Goal: Task Accomplishment & Management: Manage account settings

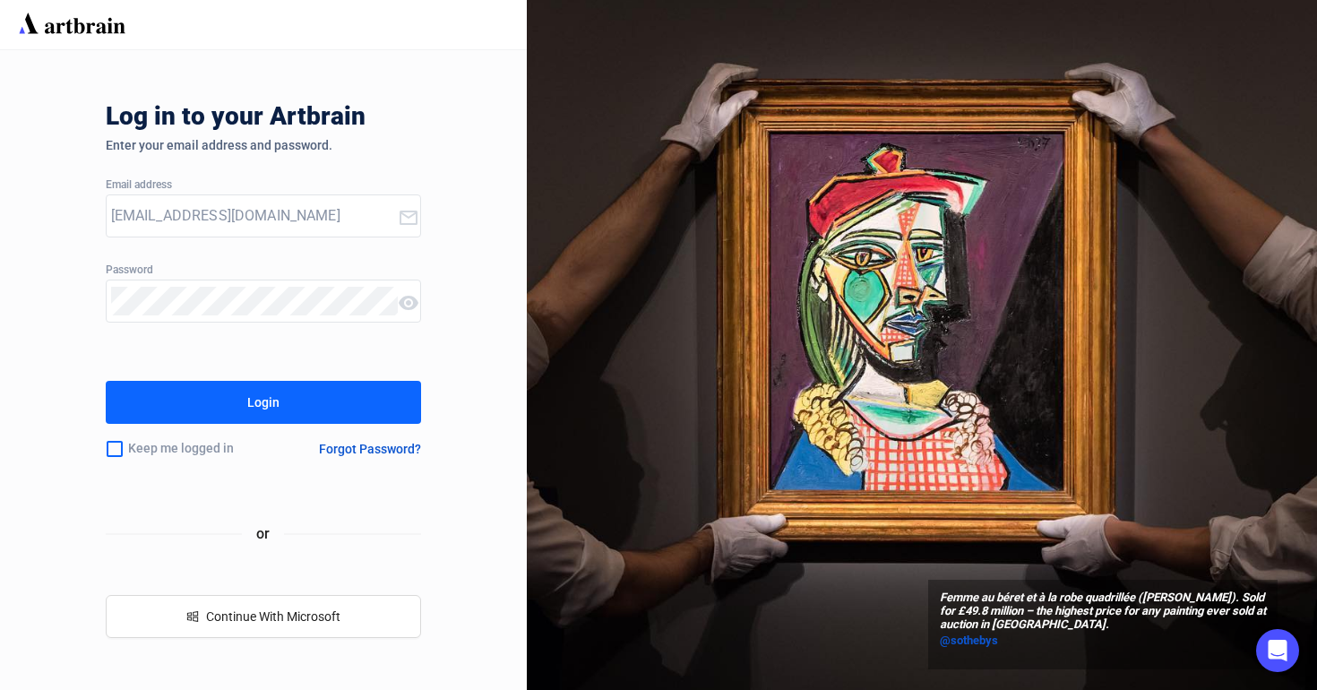
click at [385, 395] on button "Login" at bounding box center [264, 402] width 316 height 43
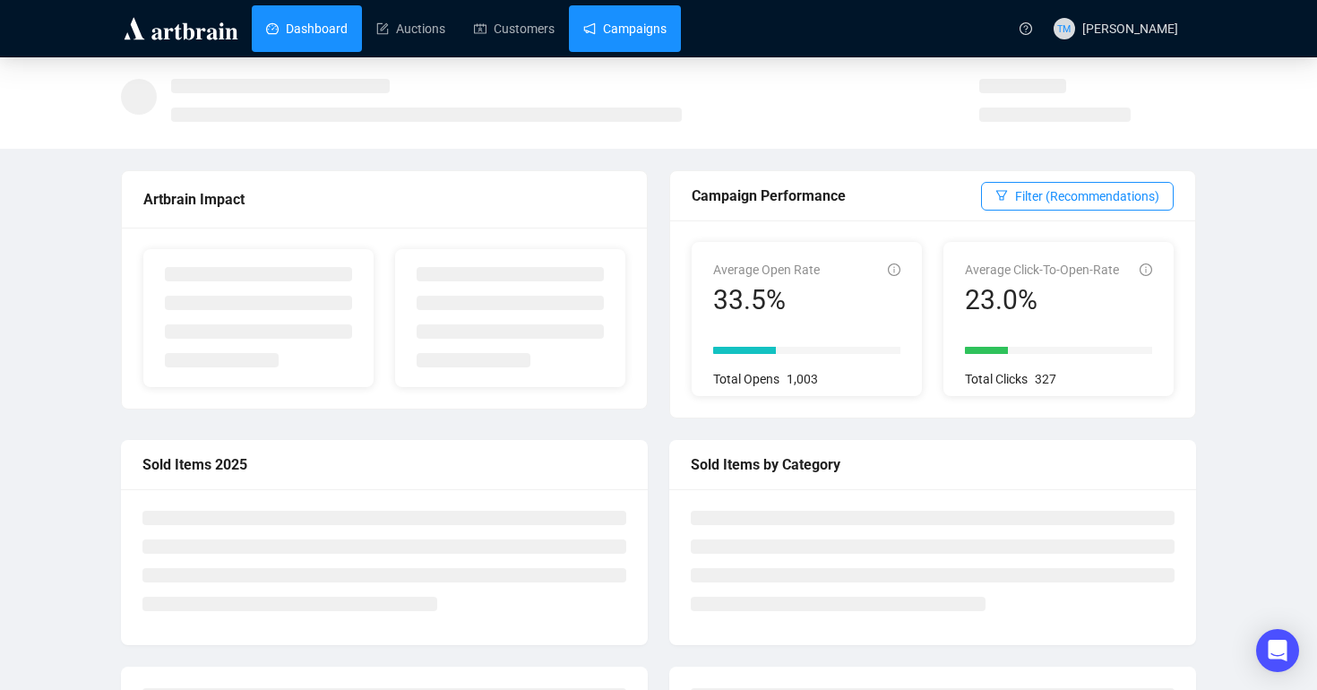
click at [630, 30] on link "Campaigns" at bounding box center [624, 28] width 83 height 47
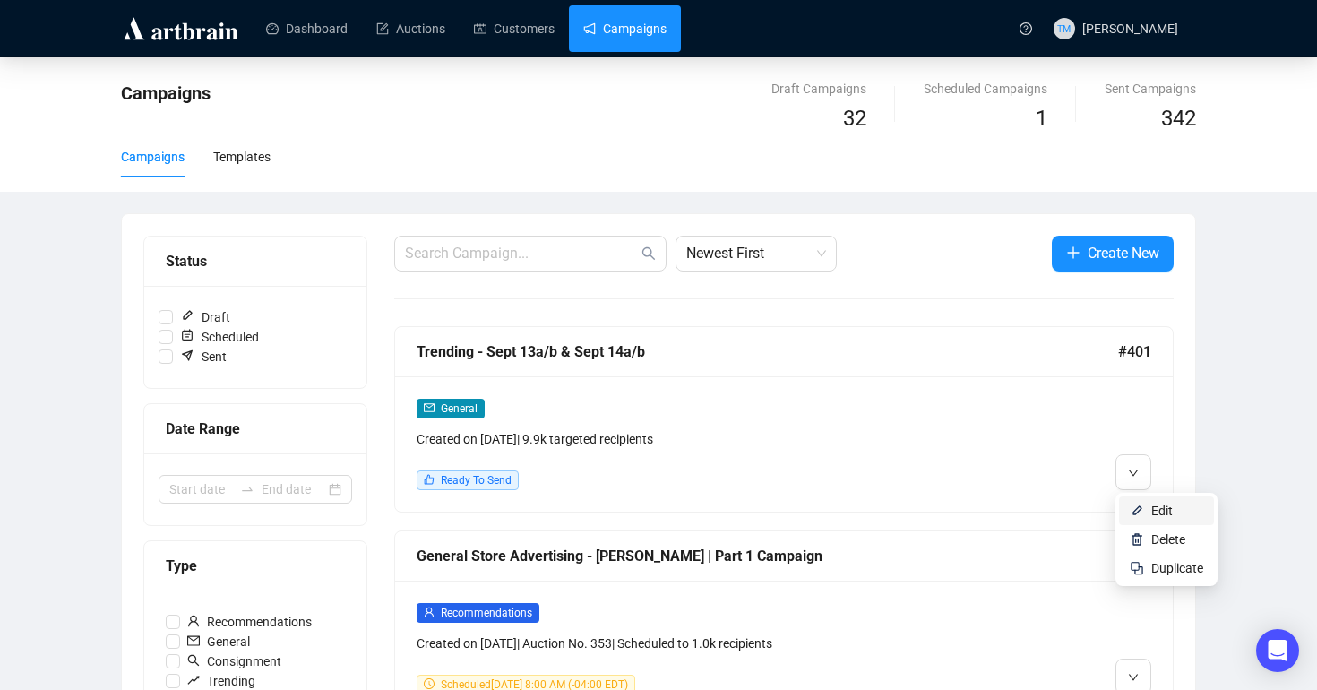
click at [1136, 503] on li "Edit" at bounding box center [1166, 510] width 95 height 29
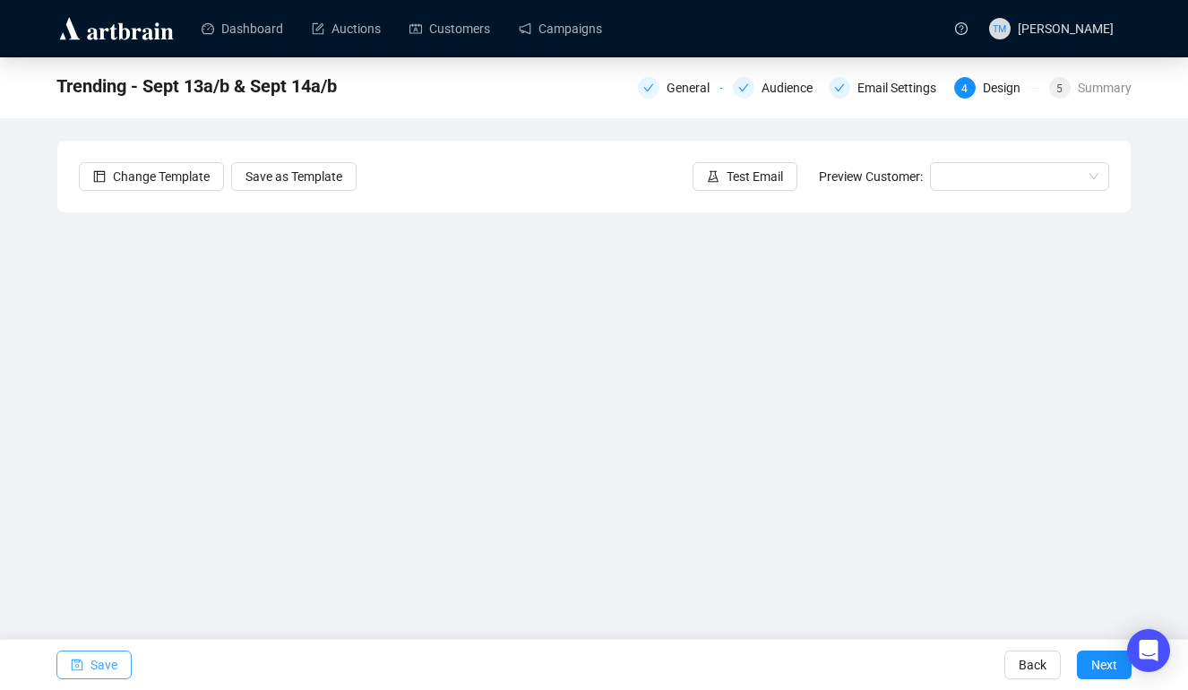
click at [111, 660] on span "Save" at bounding box center [104, 665] width 27 height 50
click at [83, 662] on button "Save" at bounding box center [93, 665] width 75 height 29
click at [85, 654] on button "Save" at bounding box center [93, 665] width 75 height 29
click at [94, 658] on span "Save" at bounding box center [104, 665] width 27 height 50
click at [101, 662] on span "Save" at bounding box center [104, 665] width 27 height 50
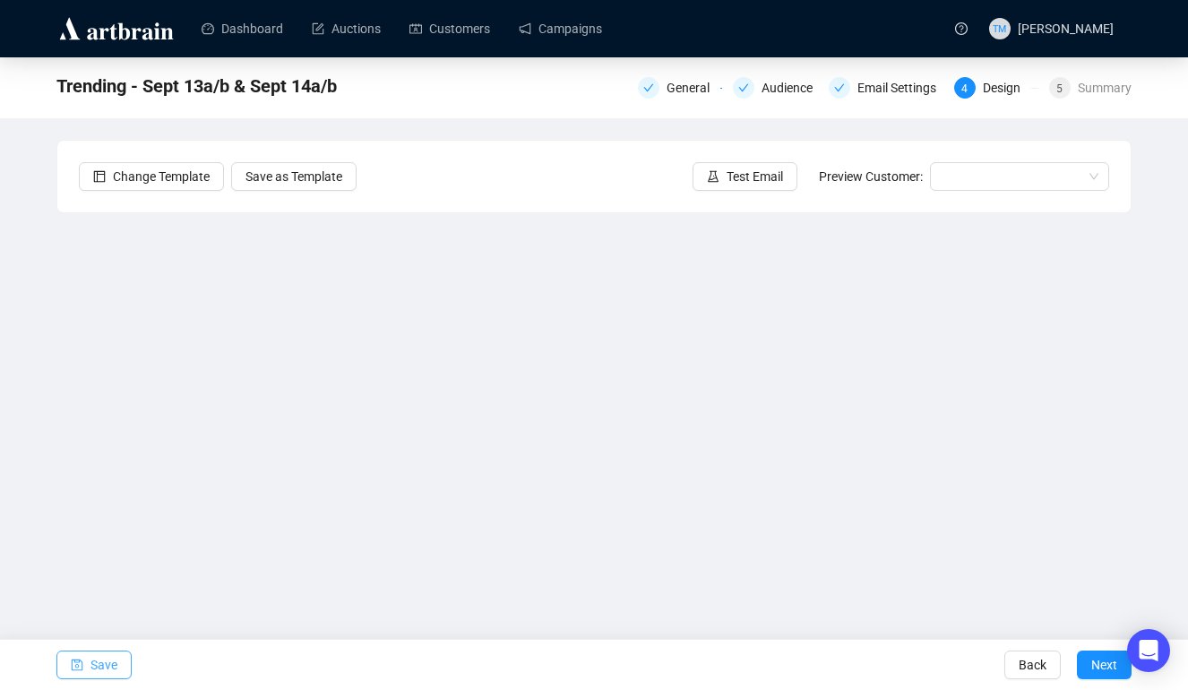
click at [88, 667] on button "Save" at bounding box center [93, 665] width 75 height 29
click at [106, 660] on span "Save" at bounding box center [104, 665] width 27 height 50
click at [91, 667] on span "Save" at bounding box center [104, 665] width 27 height 50
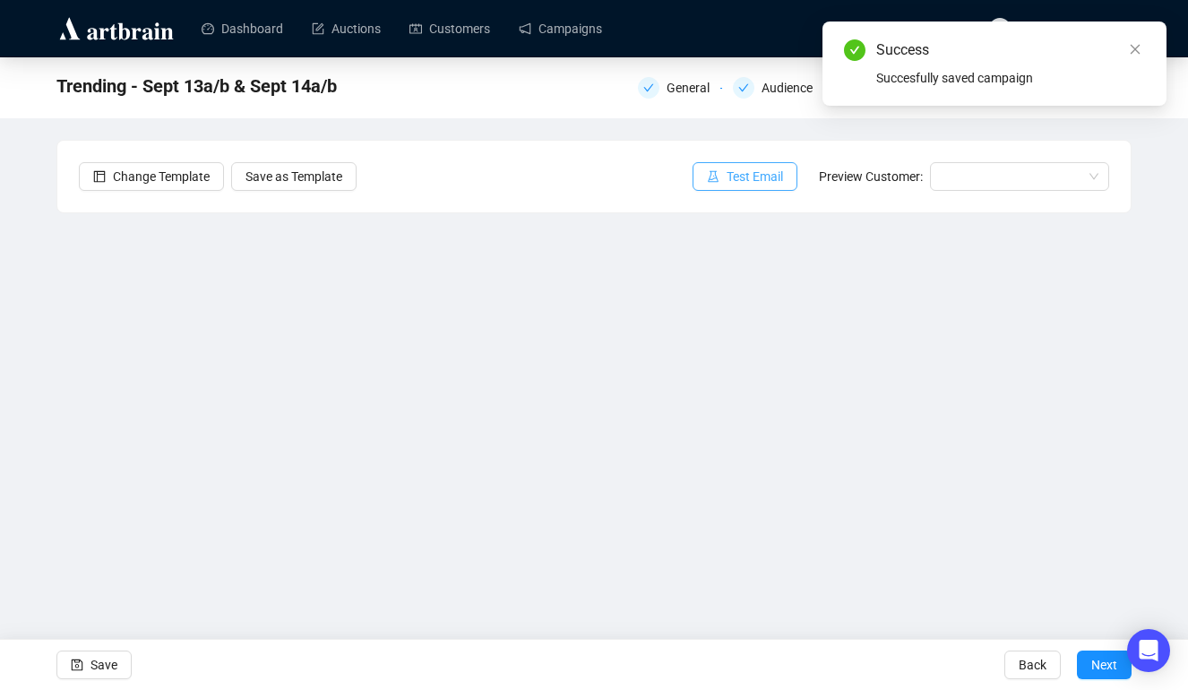
click at [730, 177] on span "Test Email" at bounding box center [755, 177] width 56 height 20
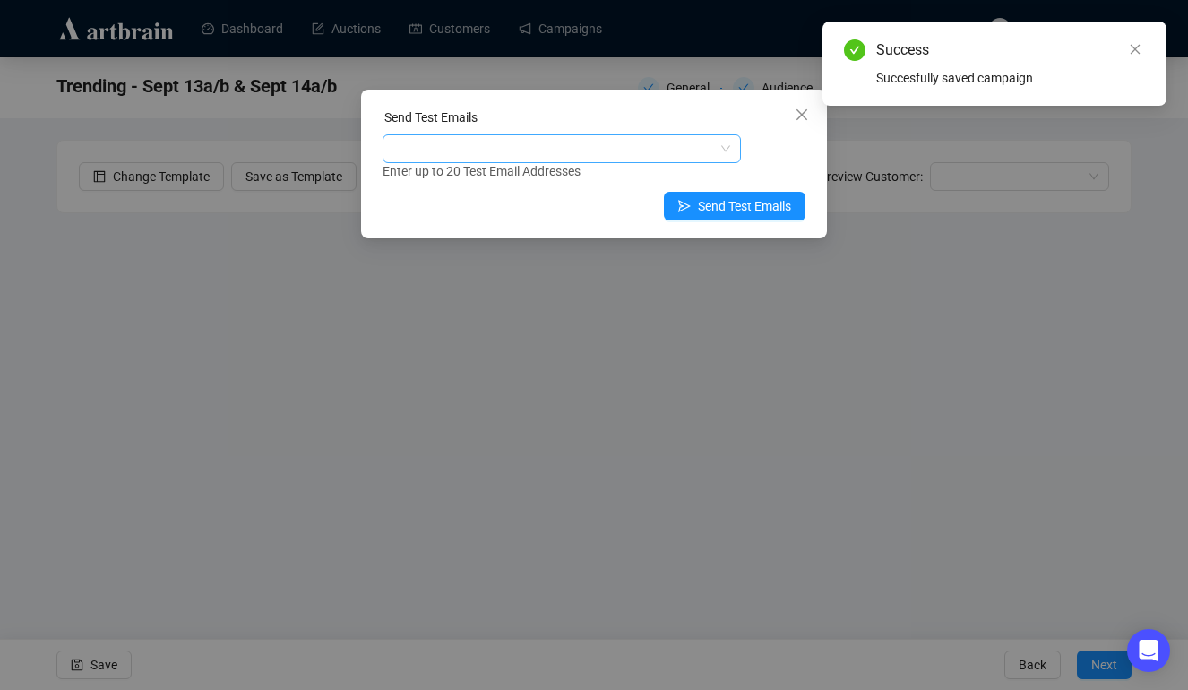
click at [560, 144] on div at bounding box center [552, 148] width 332 height 25
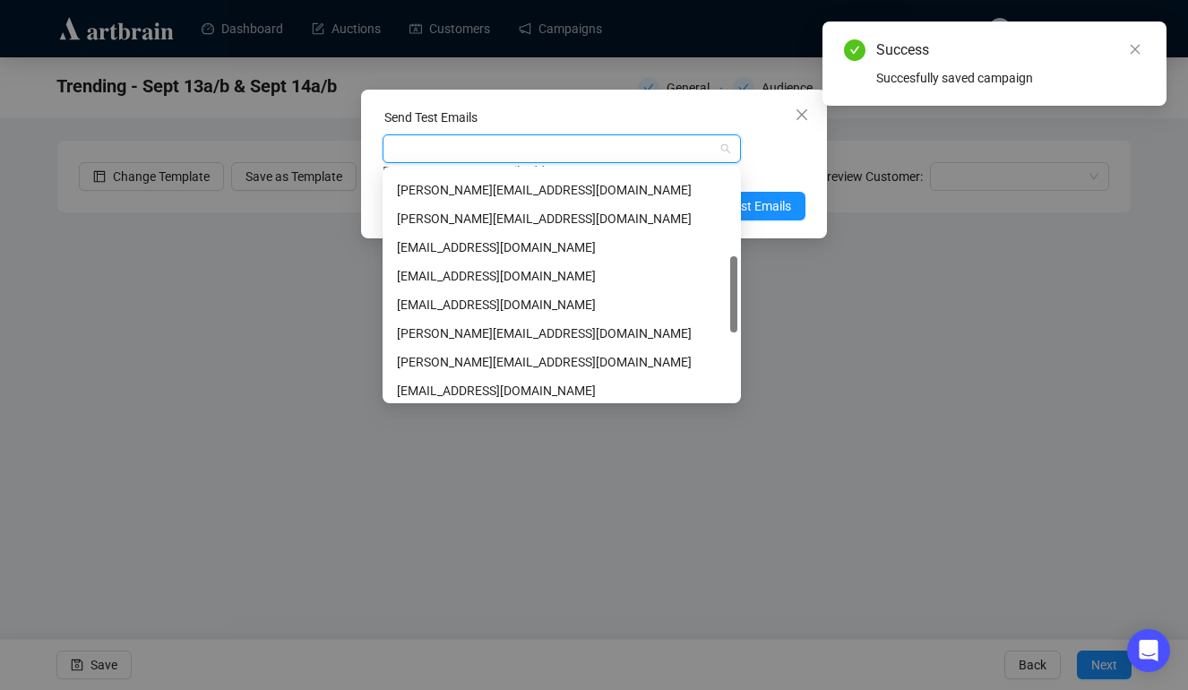
scroll to position [272, 0]
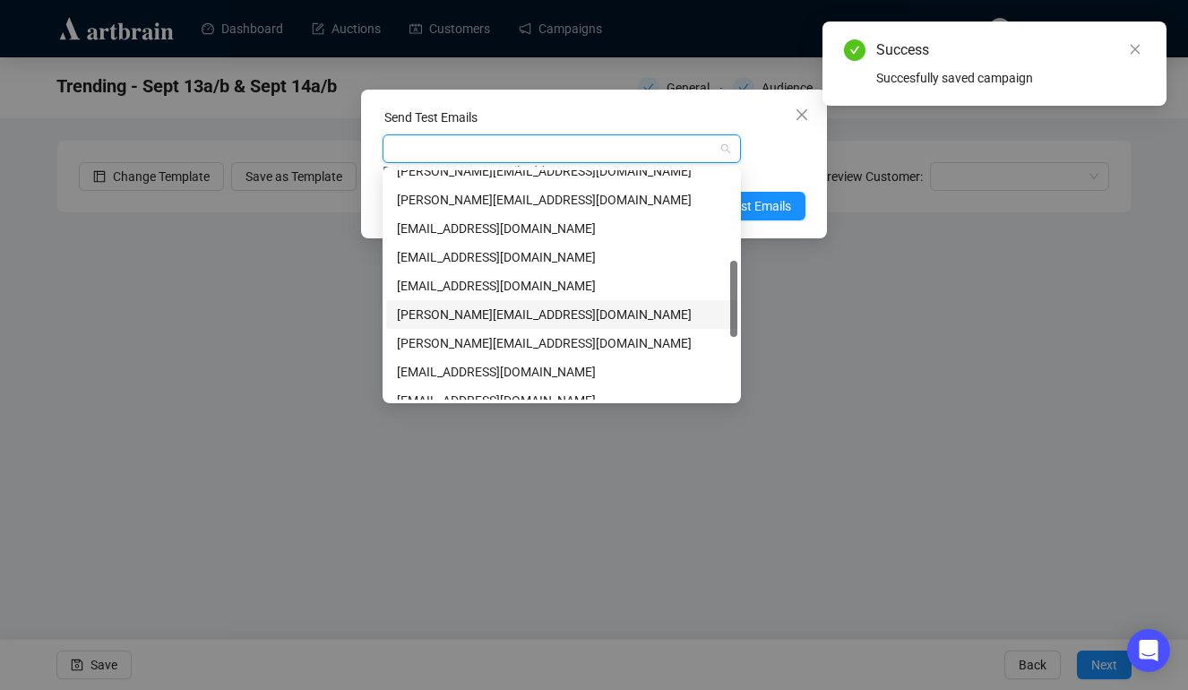
click at [553, 313] on div "[PERSON_NAME][EMAIL_ADDRESS][DOMAIN_NAME]" at bounding box center [562, 315] width 330 height 20
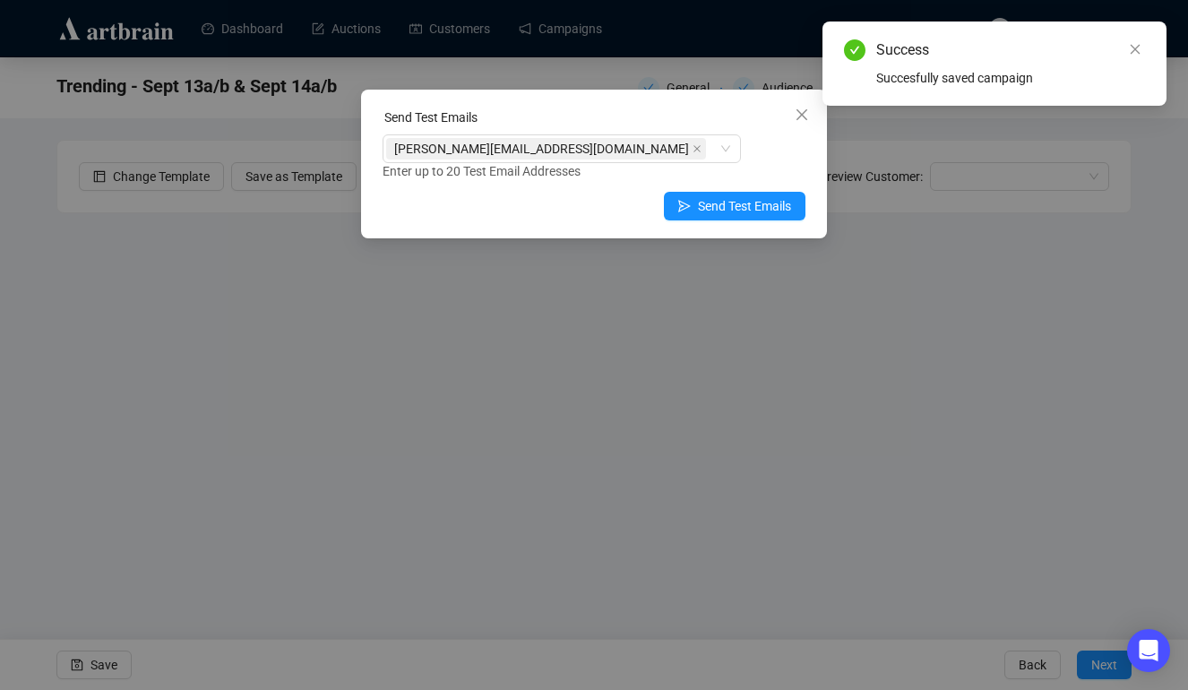
click at [800, 156] on div "[PERSON_NAME][EMAIL_ADDRESS][DOMAIN_NAME] Enter up to 20 Test Email Addresses" at bounding box center [594, 157] width 423 height 47
click at [738, 210] on span "Send Test Emails" at bounding box center [744, 206] width 93 height 20
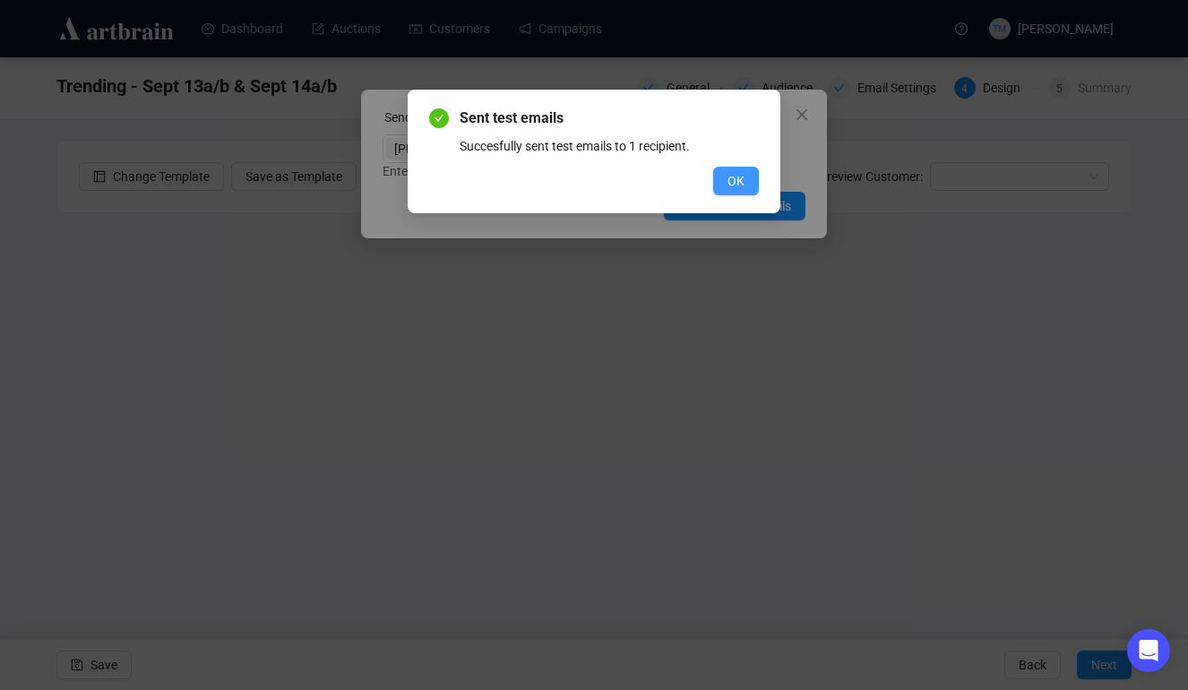
click at [738, 185] on span "OK" at bounding box center [736, 181] width 17 height 20
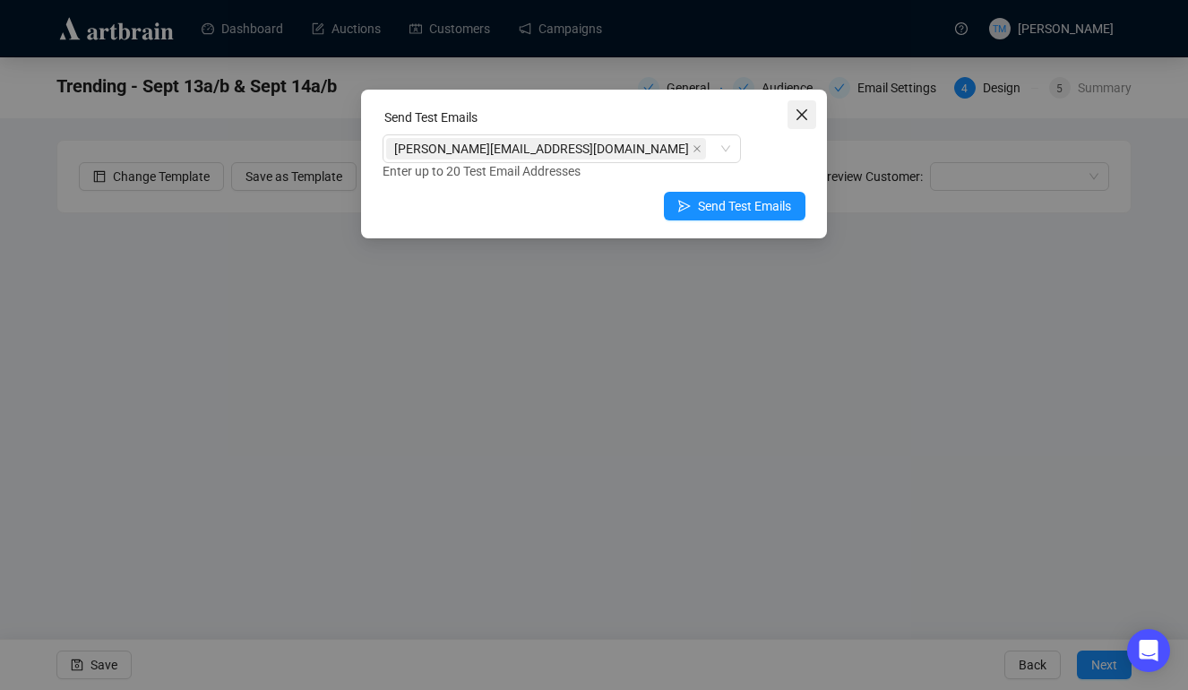
click at [798, 109] on icon "close" at bounding box center [802, 114] width 11 height 11
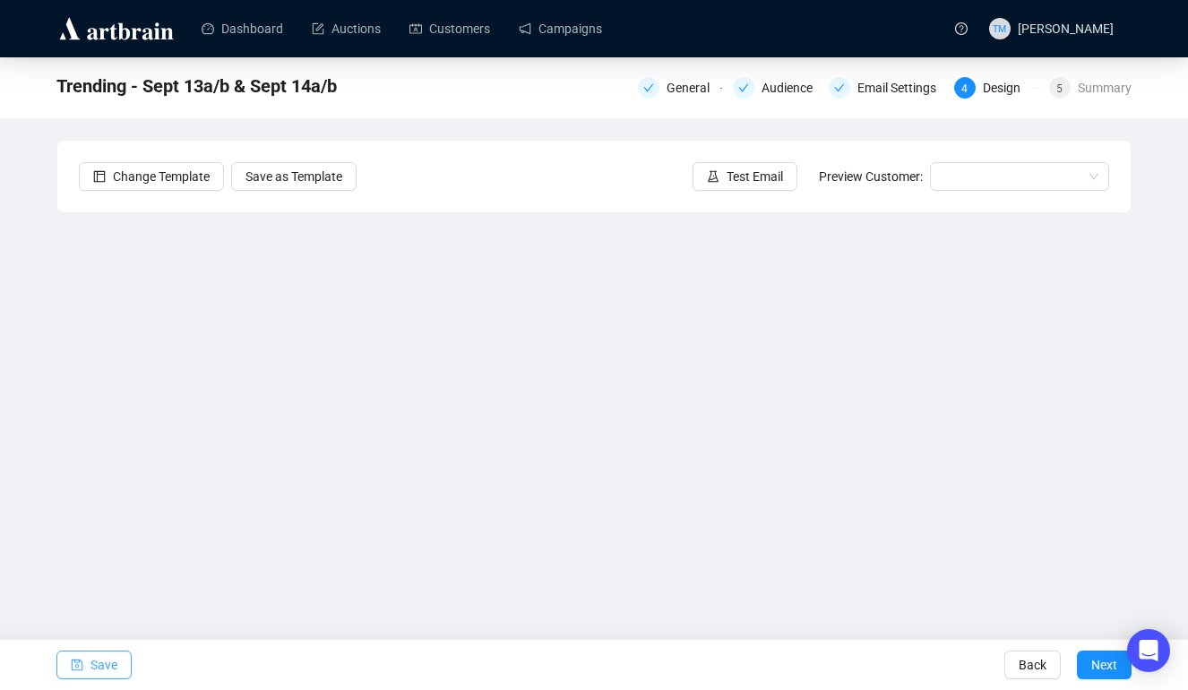
click at [117, 661] on span "Save" at bounding box center [104, 665] width 27 height 50
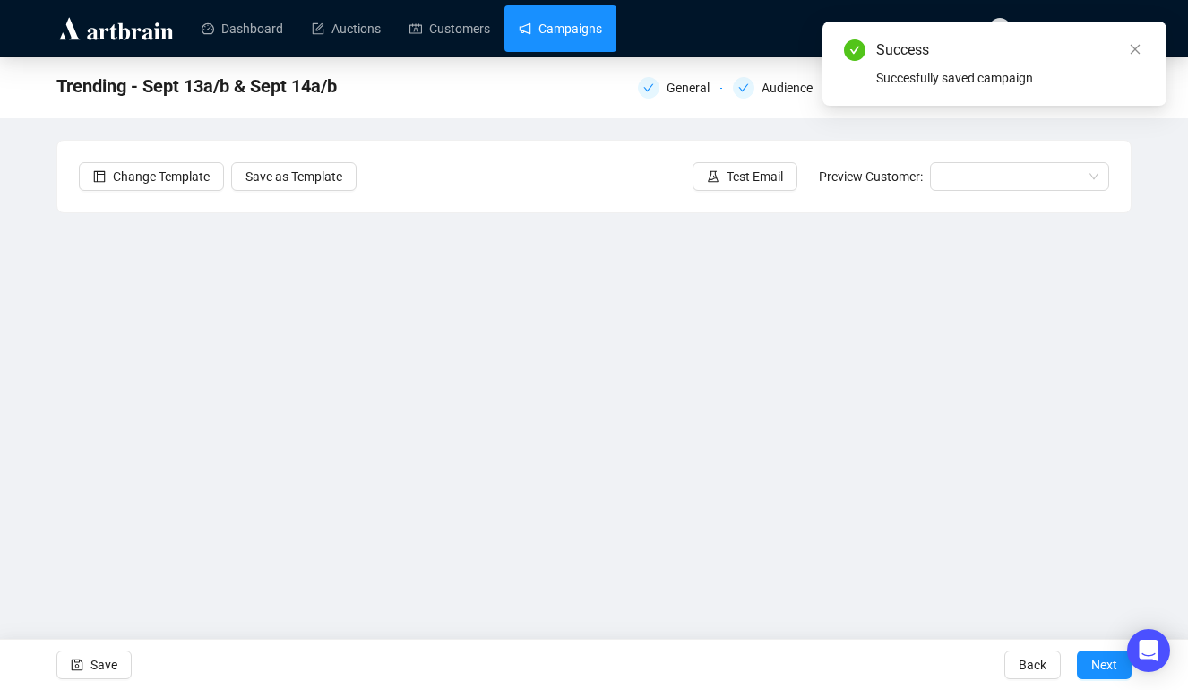
click at [591, 30] on link "Campaigns" at bounding box center [560, 28] width 83 height 47
